Goal: Navigation & Orientation: Go to known website

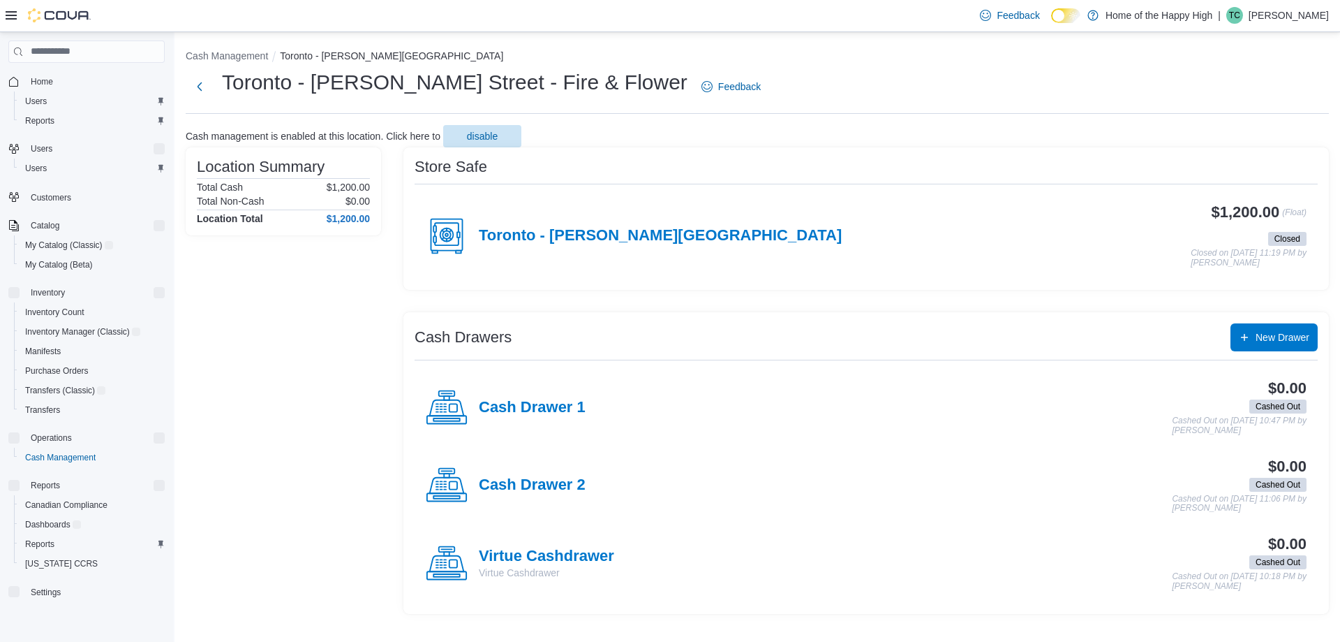
click at [1291, 12] on p "Tyler Coke" at bounding box center [1289, 15] width 80 height 17
click at [1239, 140] on span "Sign Out" at bounding box center [1239, 136] width 38 height 14
